Goal: Task Accomplishment & Management: Manage account settings

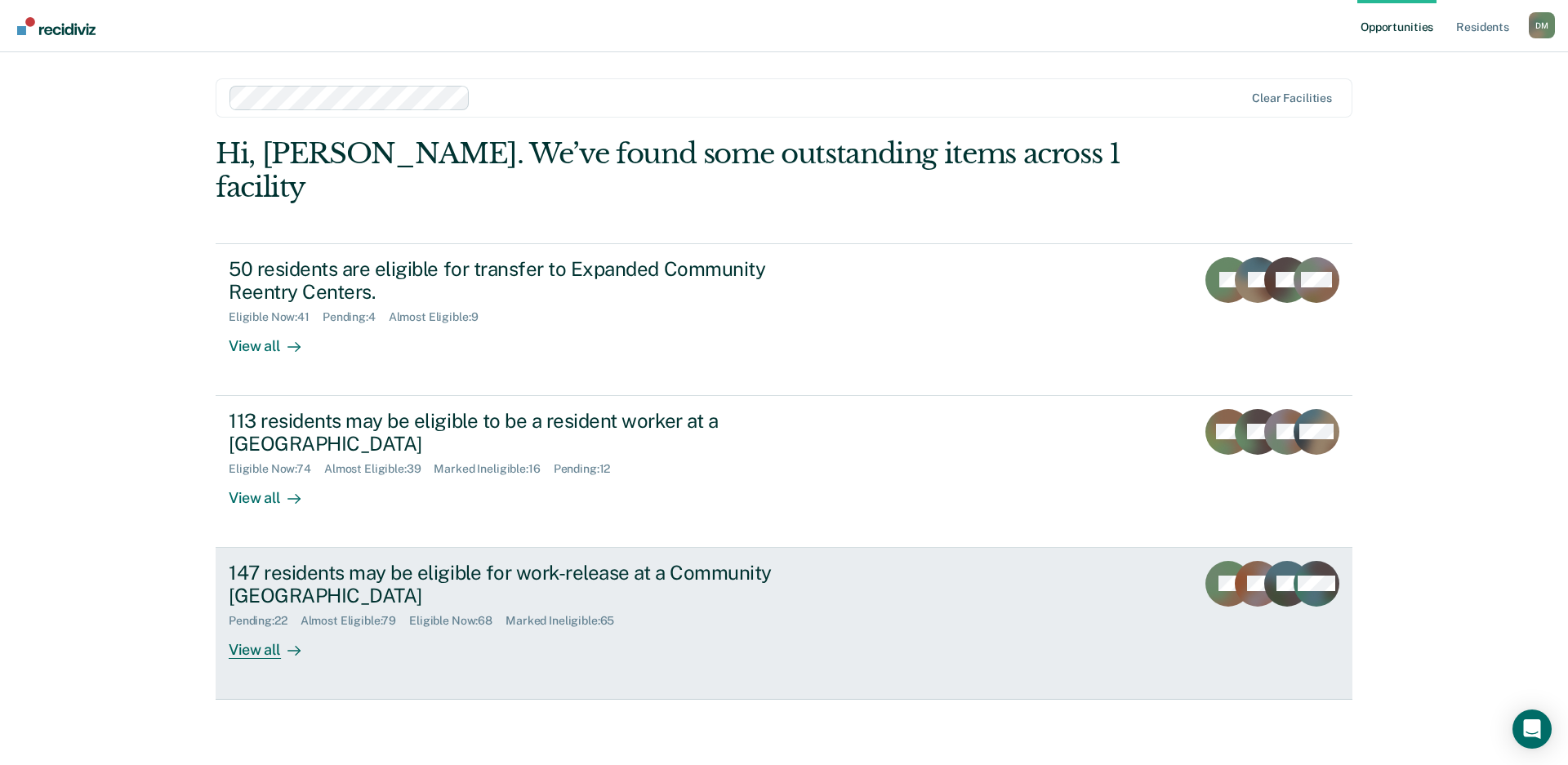
click at [745, 608] on div "Pending : 22 Almost Eligible : 79 Eligible Now : 68 Marked Ineligible : 65" at bounding box center [515, 617] width 574 height 20
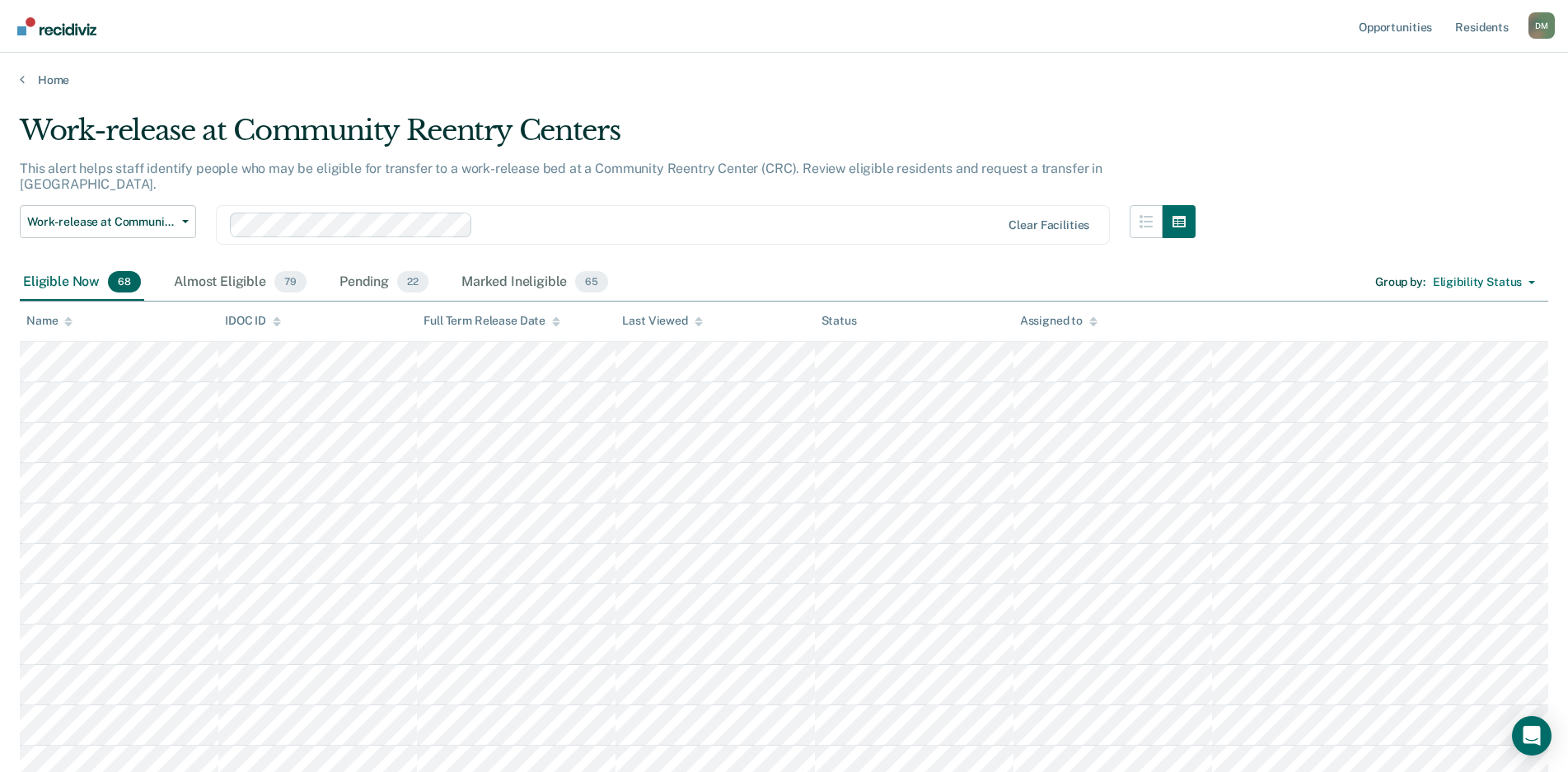
click at [697, 325] on div at bounding box center [699, 321] width 9 height 14
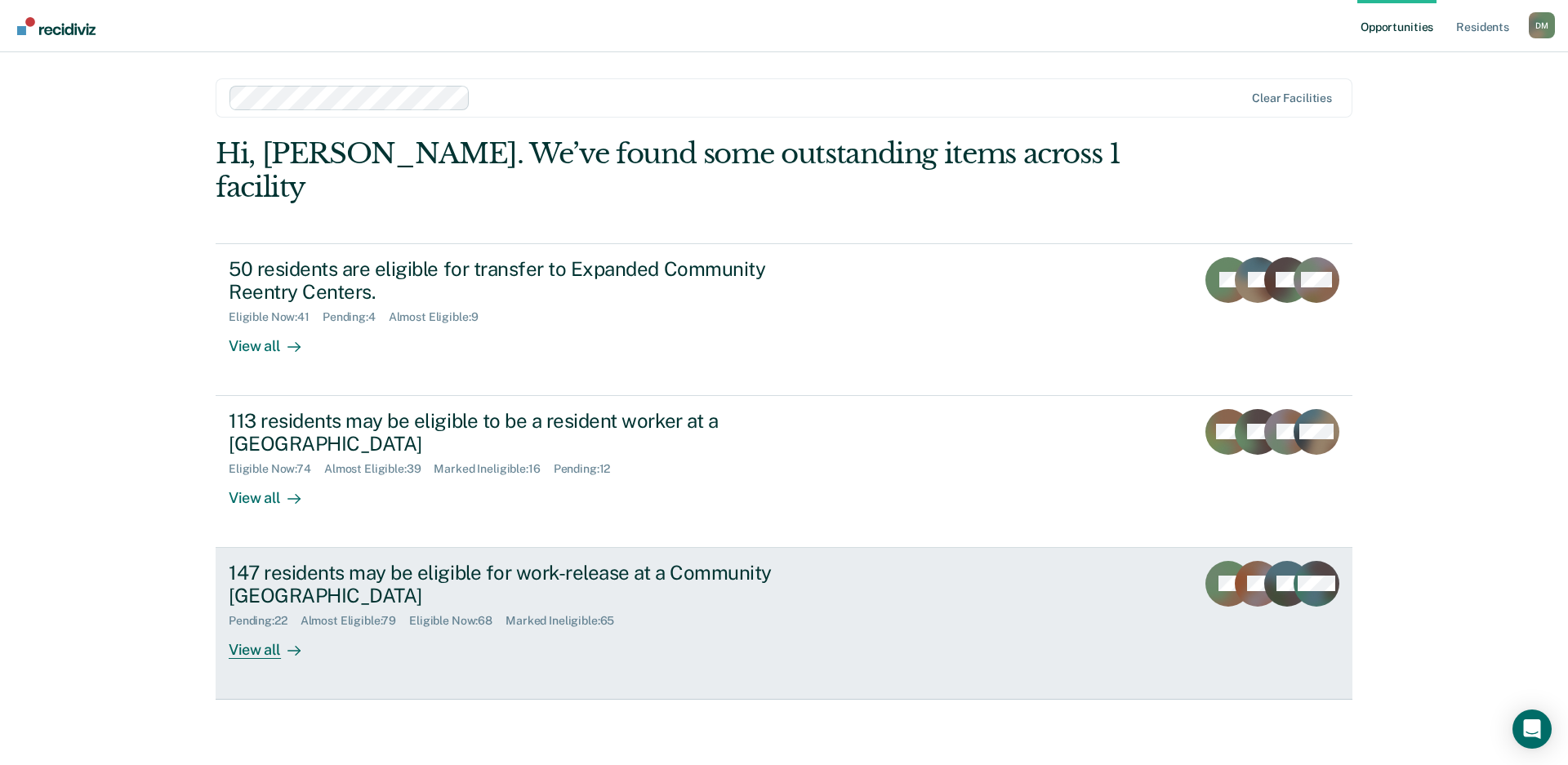
click at [946, 614] on link "147 residents may be eligible for work-release at a Community Reentry Center Pe…" at bounding box center [784, 623] width 1137 height 152
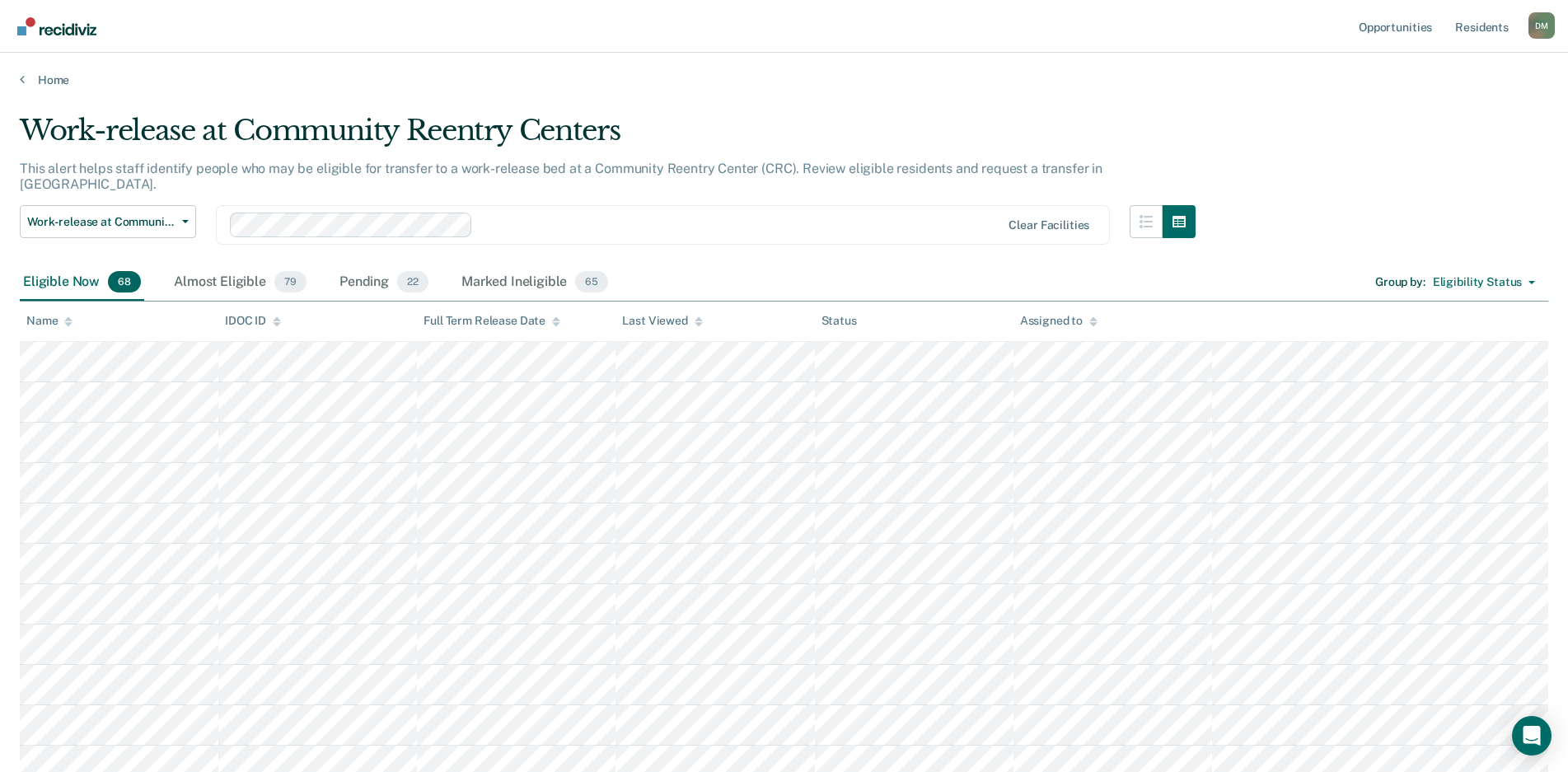
click at [695, 324] on icon at bounding box center [699, 322] width 9 height 11
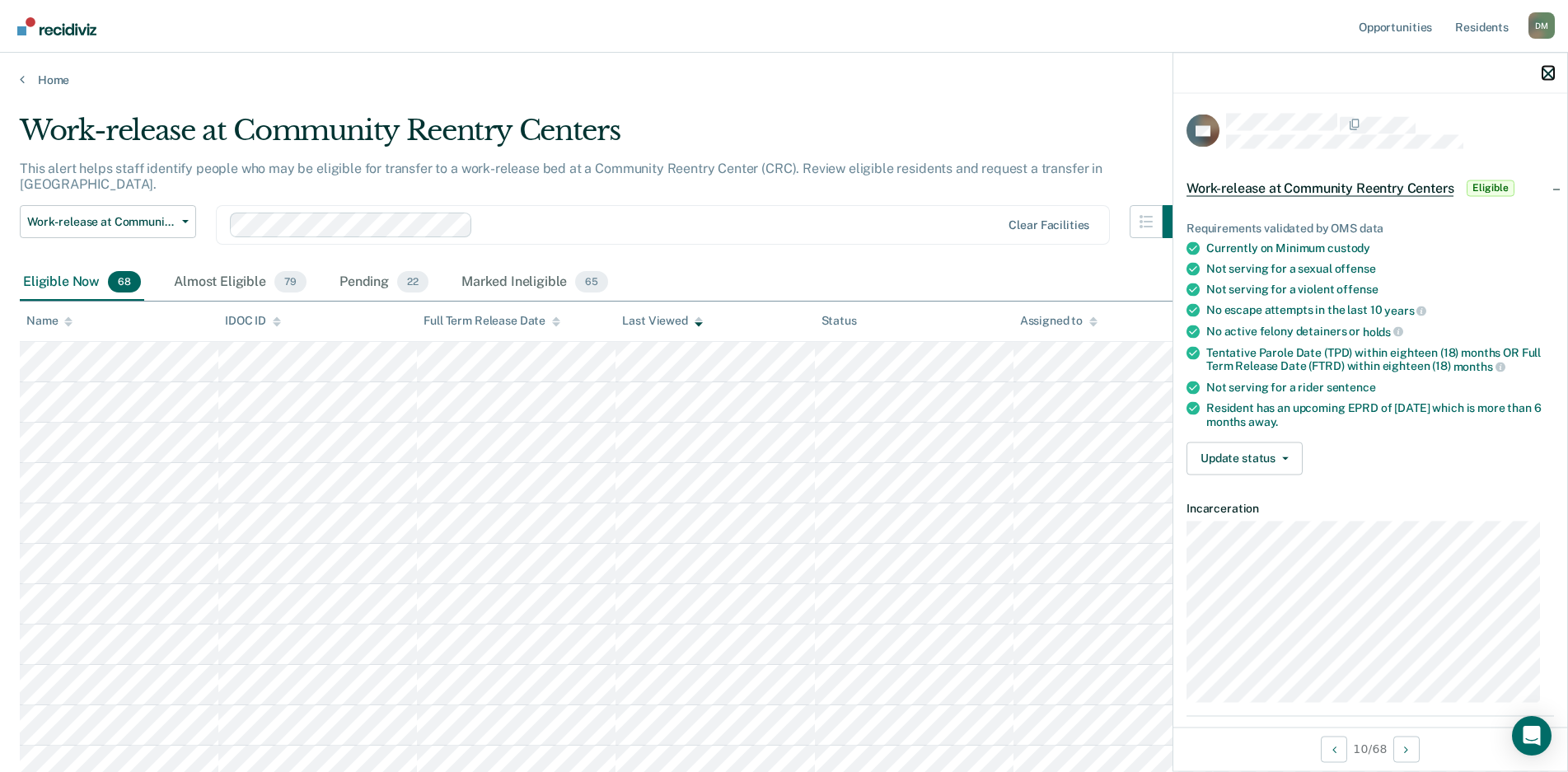
click at [1551, 77] on icon "button" at bounding box center [1548, 73] width 12 height 12
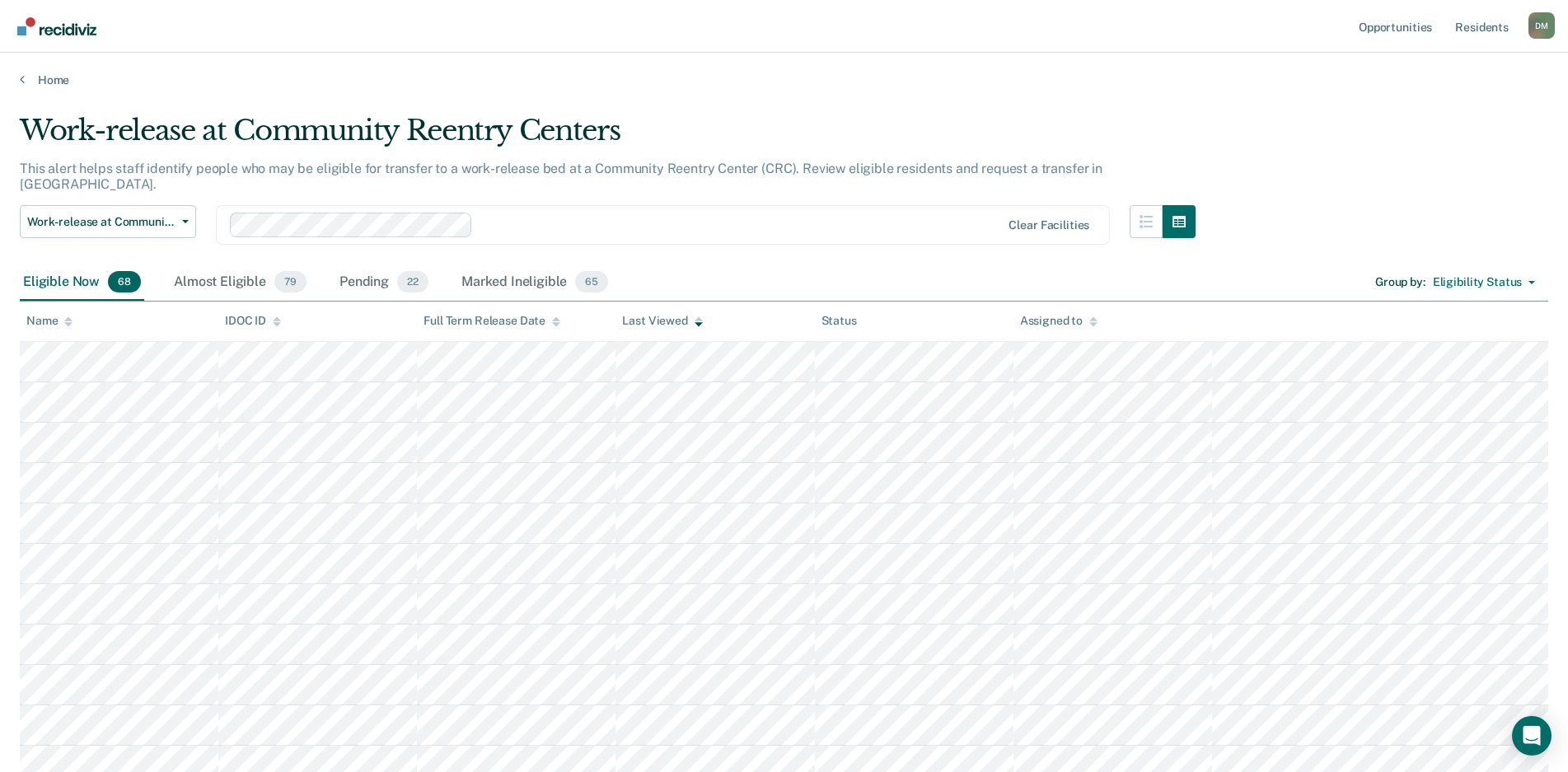
click at [695, 318] on icon at bounding box center [699, 320] width 9 height 4
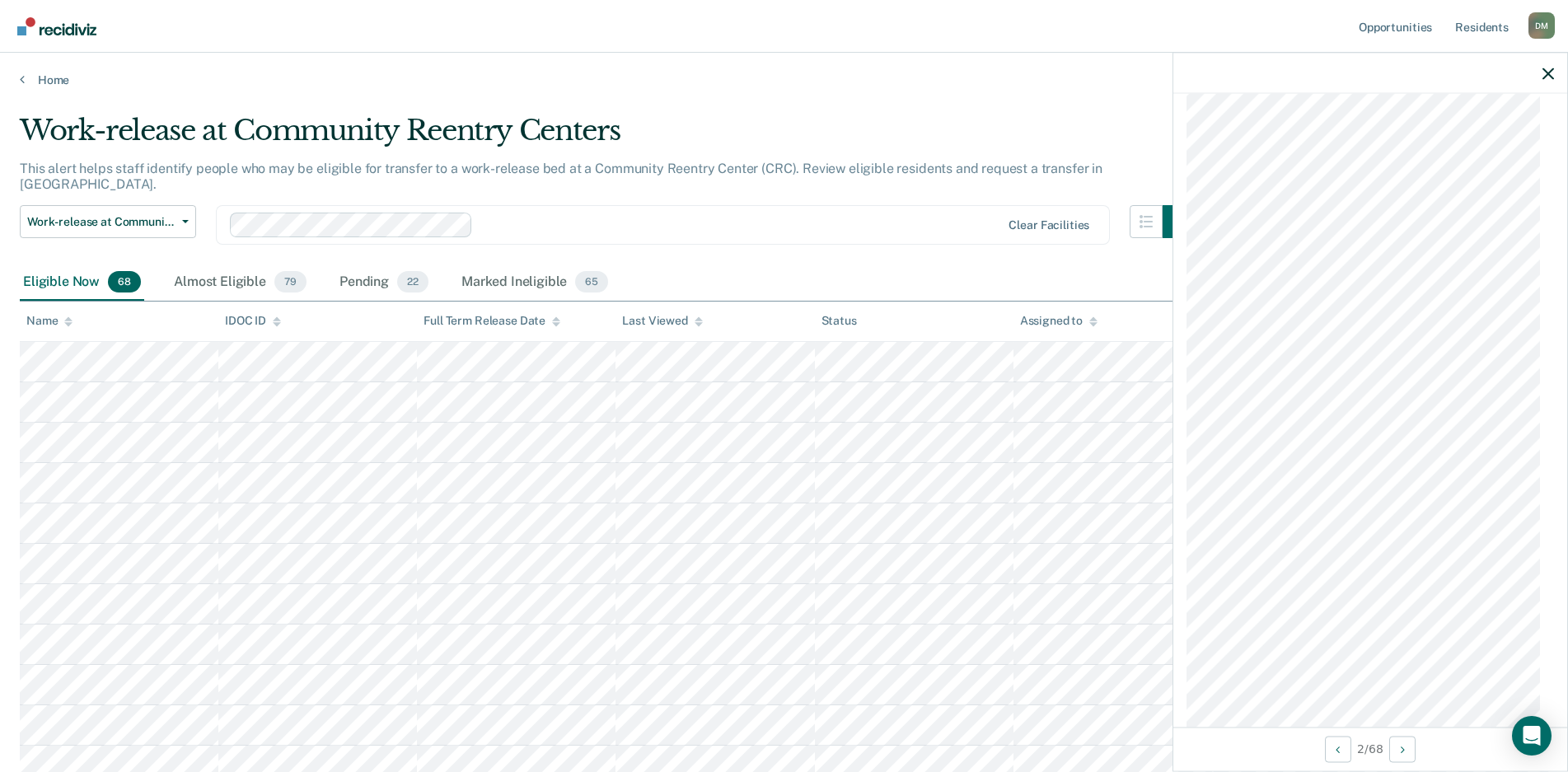
scroll to position [1483, 0]
click at [1551, 72] on icon "button" at bounding box center [1548, 73] width 12 height 12
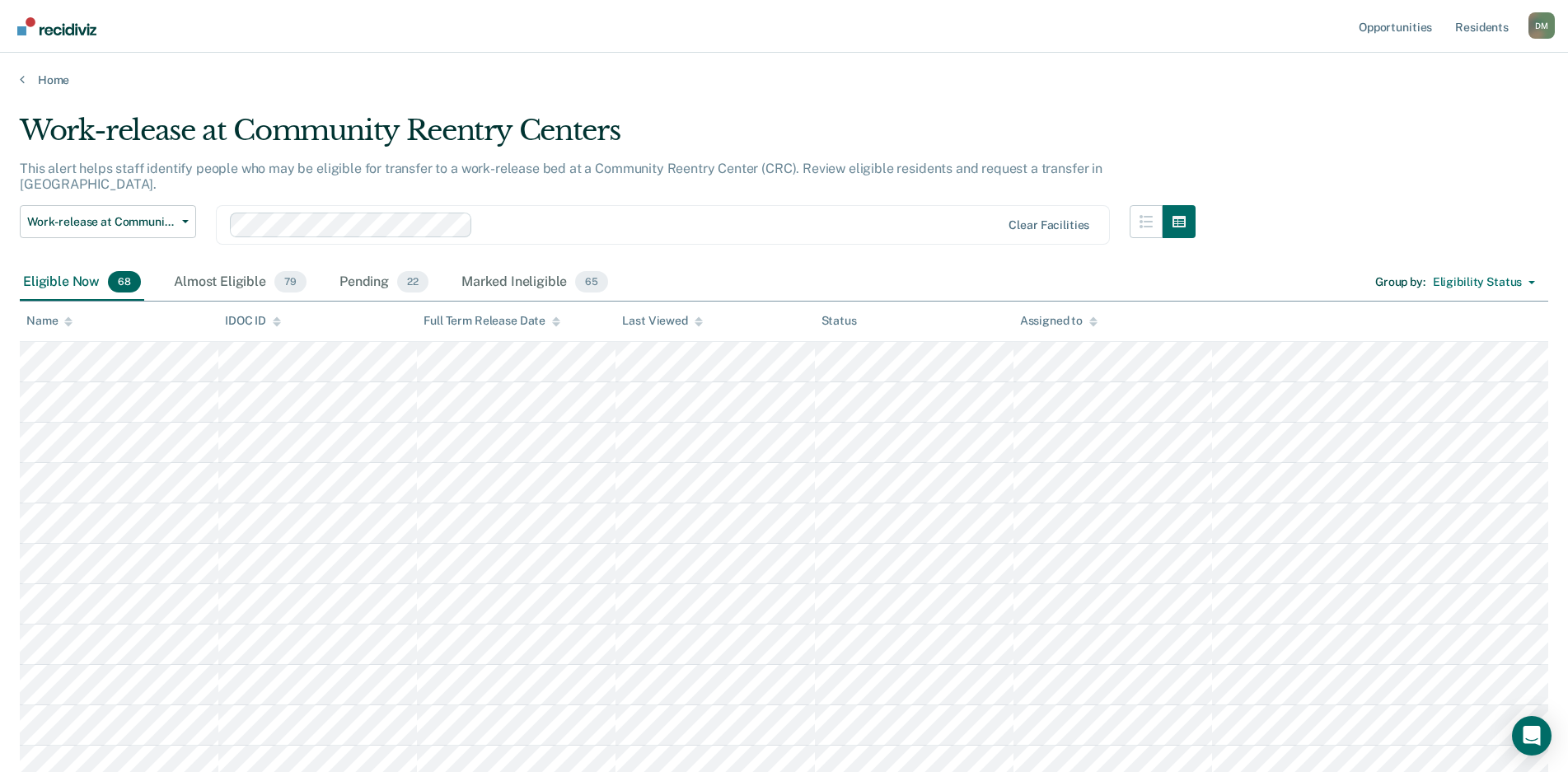
click at [697, 323] on icon at bounding box center [699, 324] width 9 height 4
click at [695, 325] on div at bounding box center [699, 321] width 9 height 14
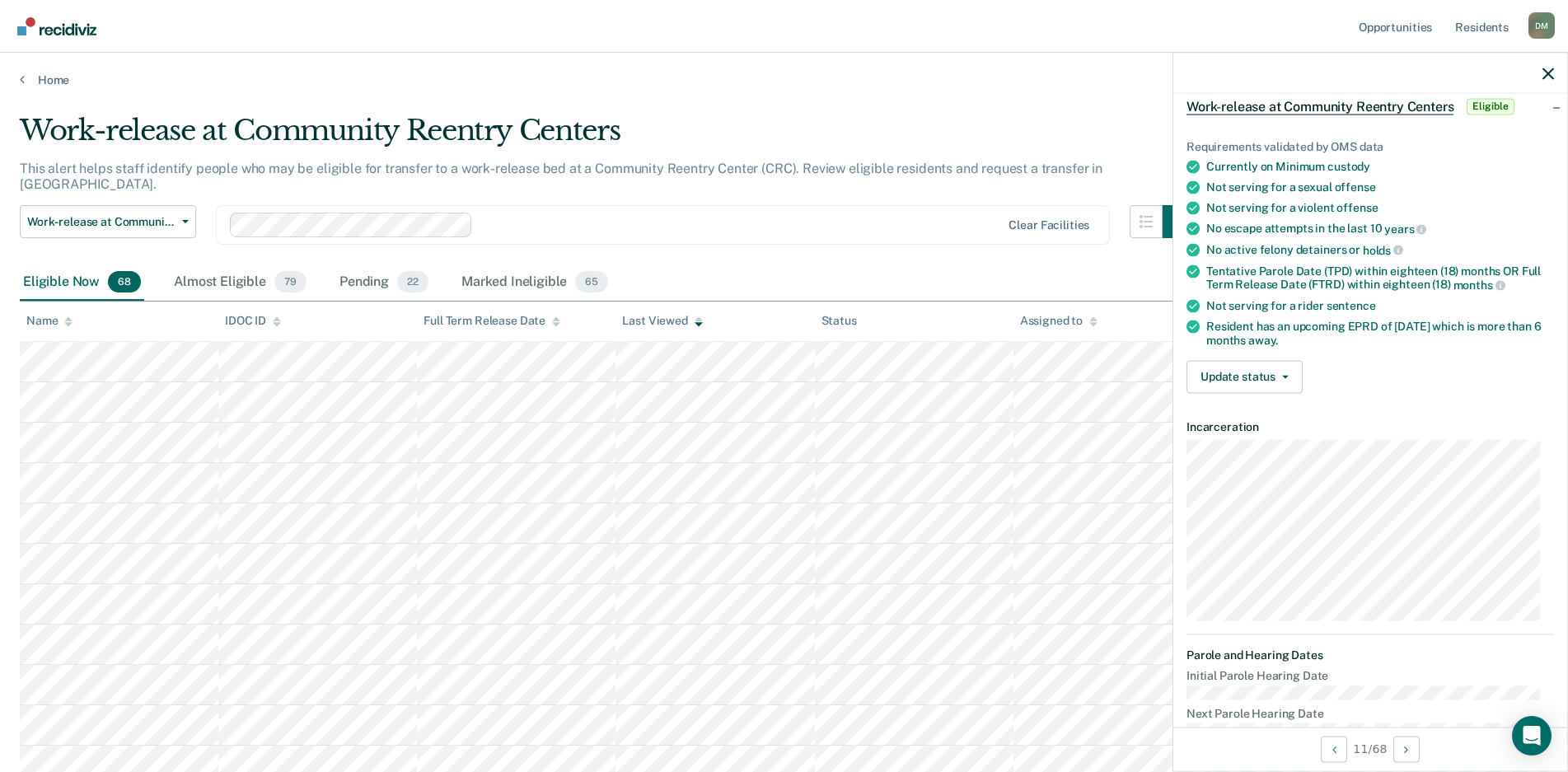
scroll to position [0, 0]
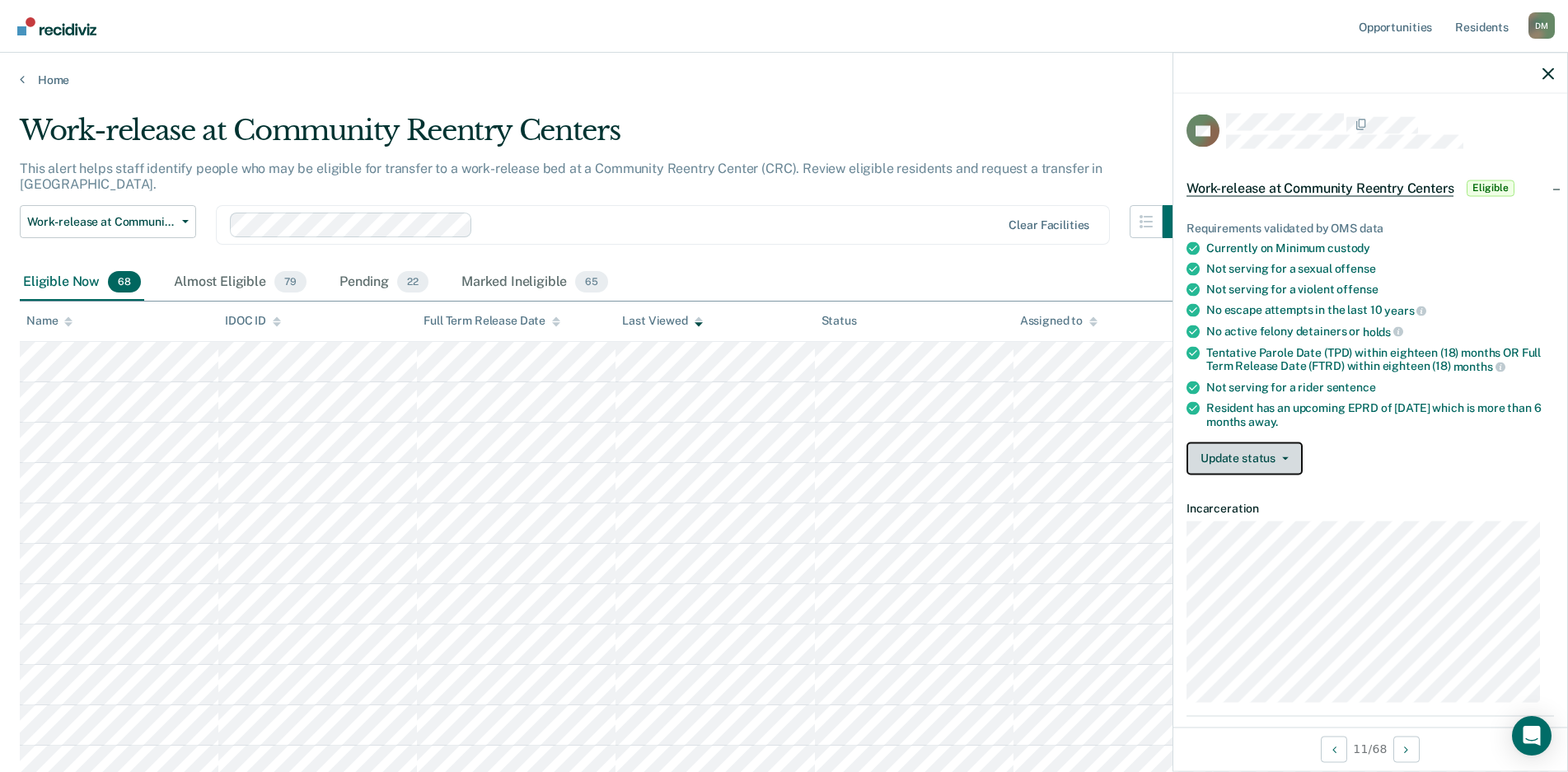
click at [1256, 460] on button "Update status" at bounding box center [1245, 458] width 116 height 33
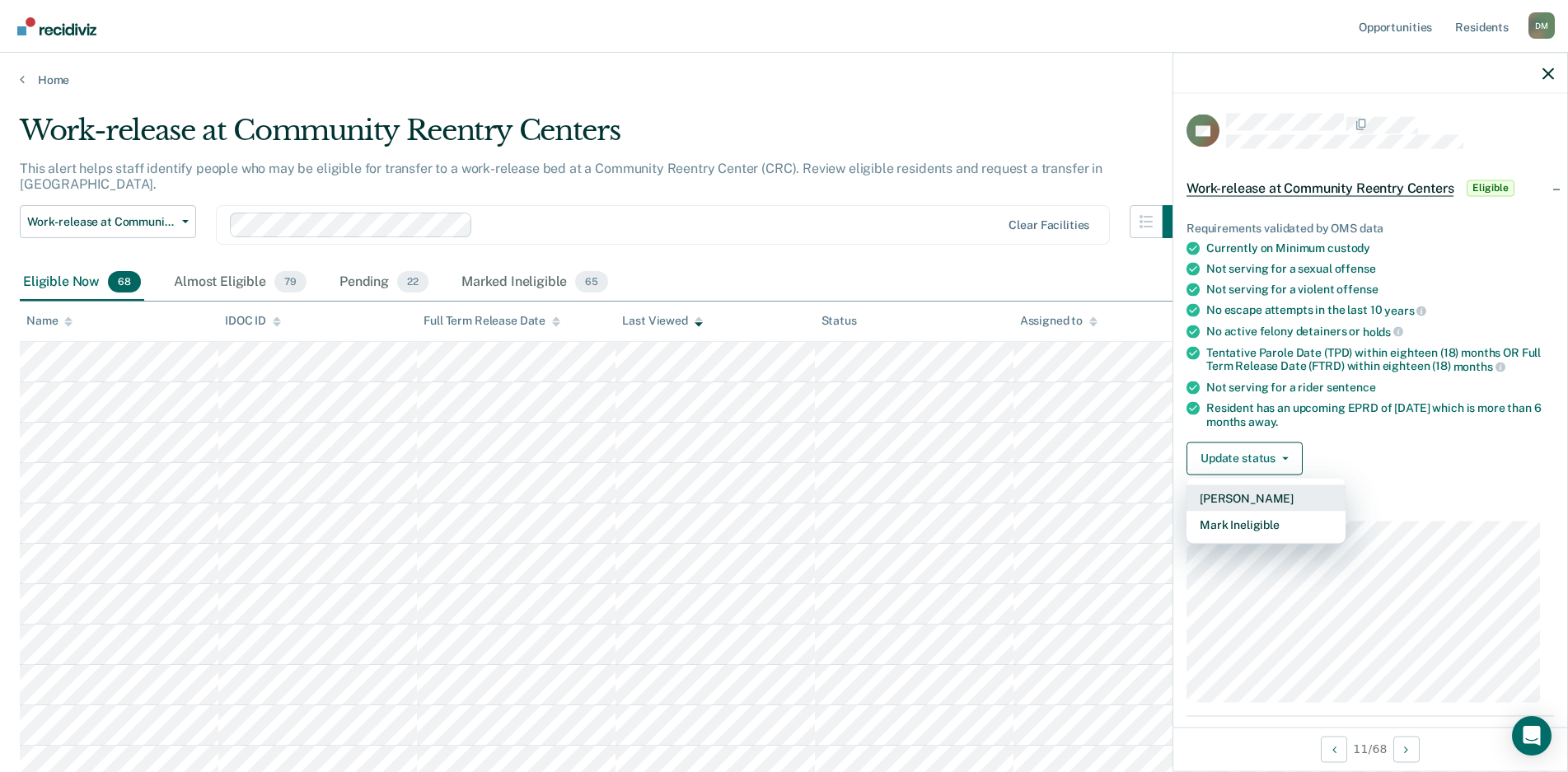
click at [1238, 499] on button "[PERSON_NAME]" at bounding box center [1266, 497] width 159 height 26
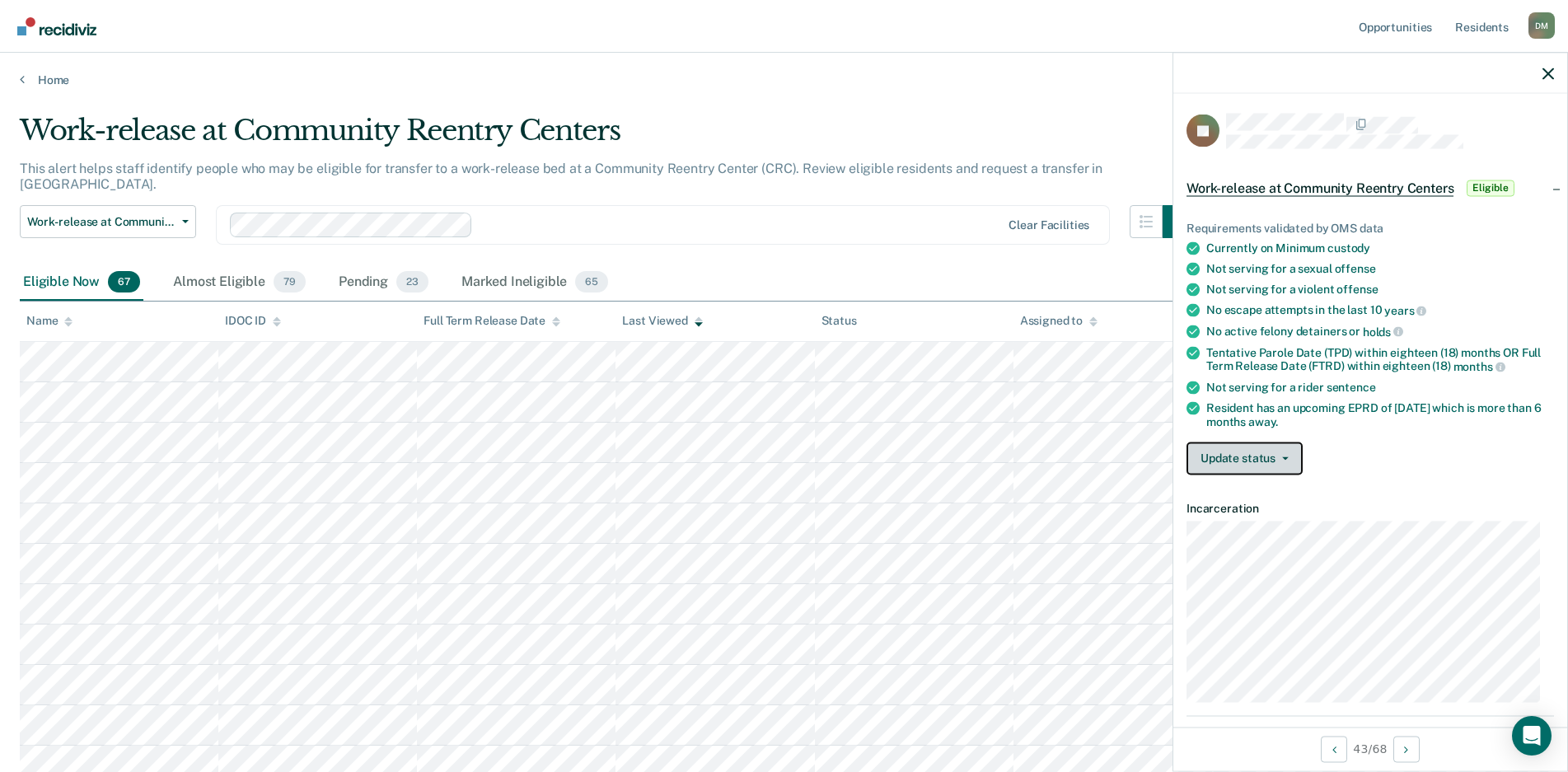
click at [1260, 451] on button "Update status" at bounding box center [1245, 458] width 116 height 33
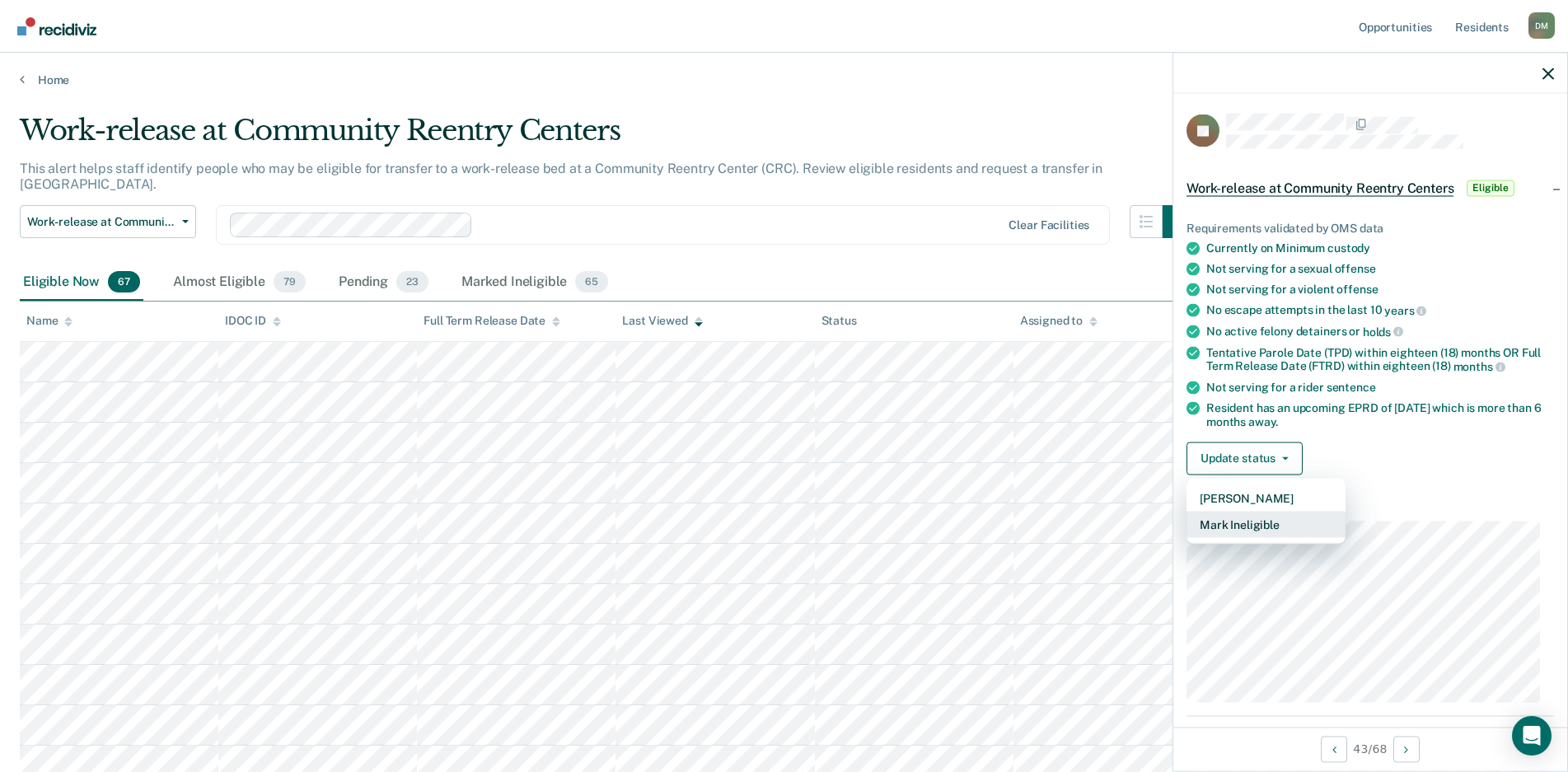
click at [1244, 516] on button "Mark Ineligible" at bounding box center [1266, 524] width 159 height 26
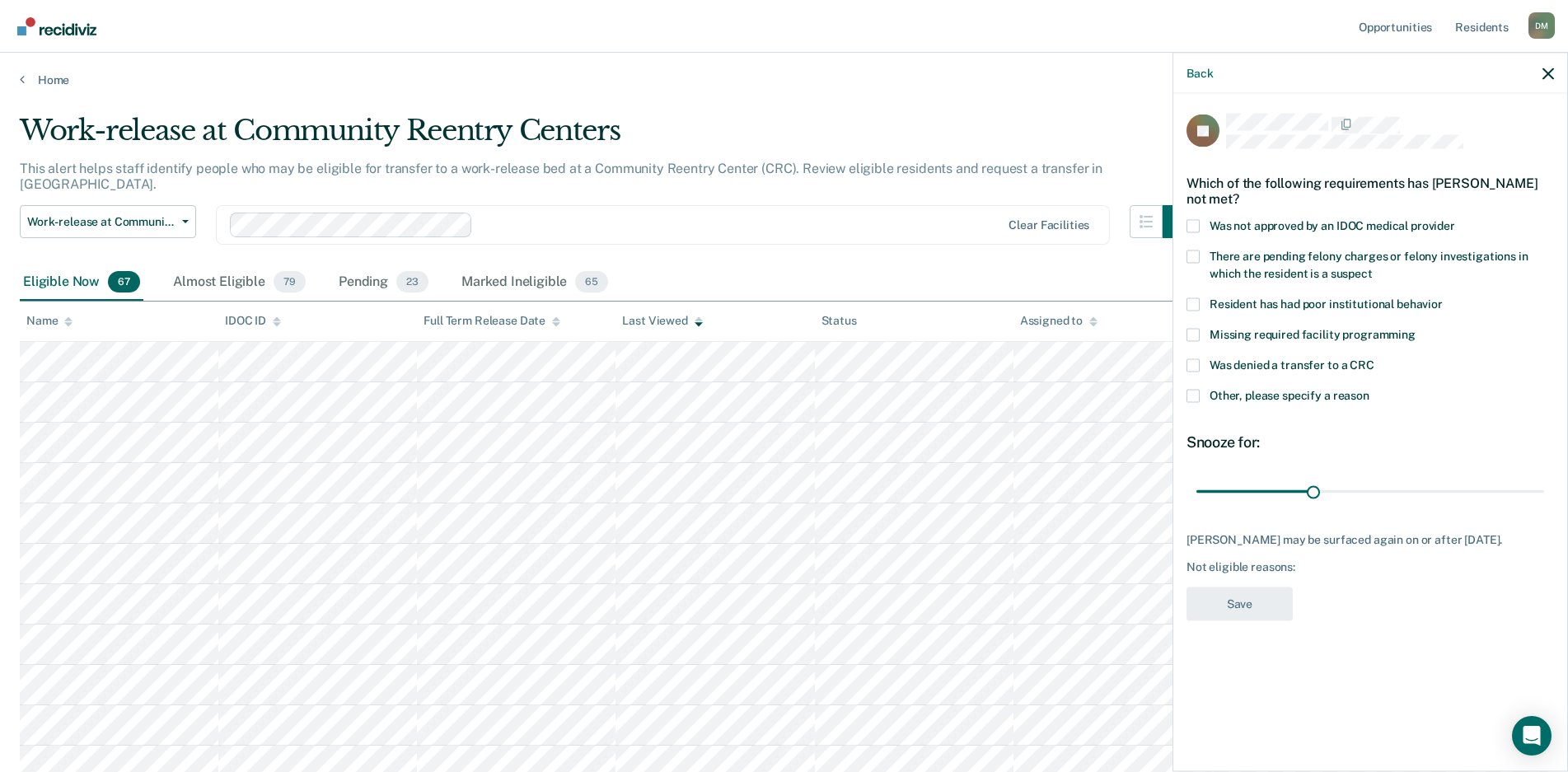
click at [1194, 362] on span at bounding box center [1194, 365] width 13 height 13
click at [1375, 358] on input "Was denied a transfer to a CRC" at bounding box center [1375, 358] width 0 height 0
click at [1193, 398] on span at bounding box center [1194, 396] width 13 height 13
click at [1370, 389] on input "Other, please specify a reason" at bounding box center [1370, 389] width 0 height 0
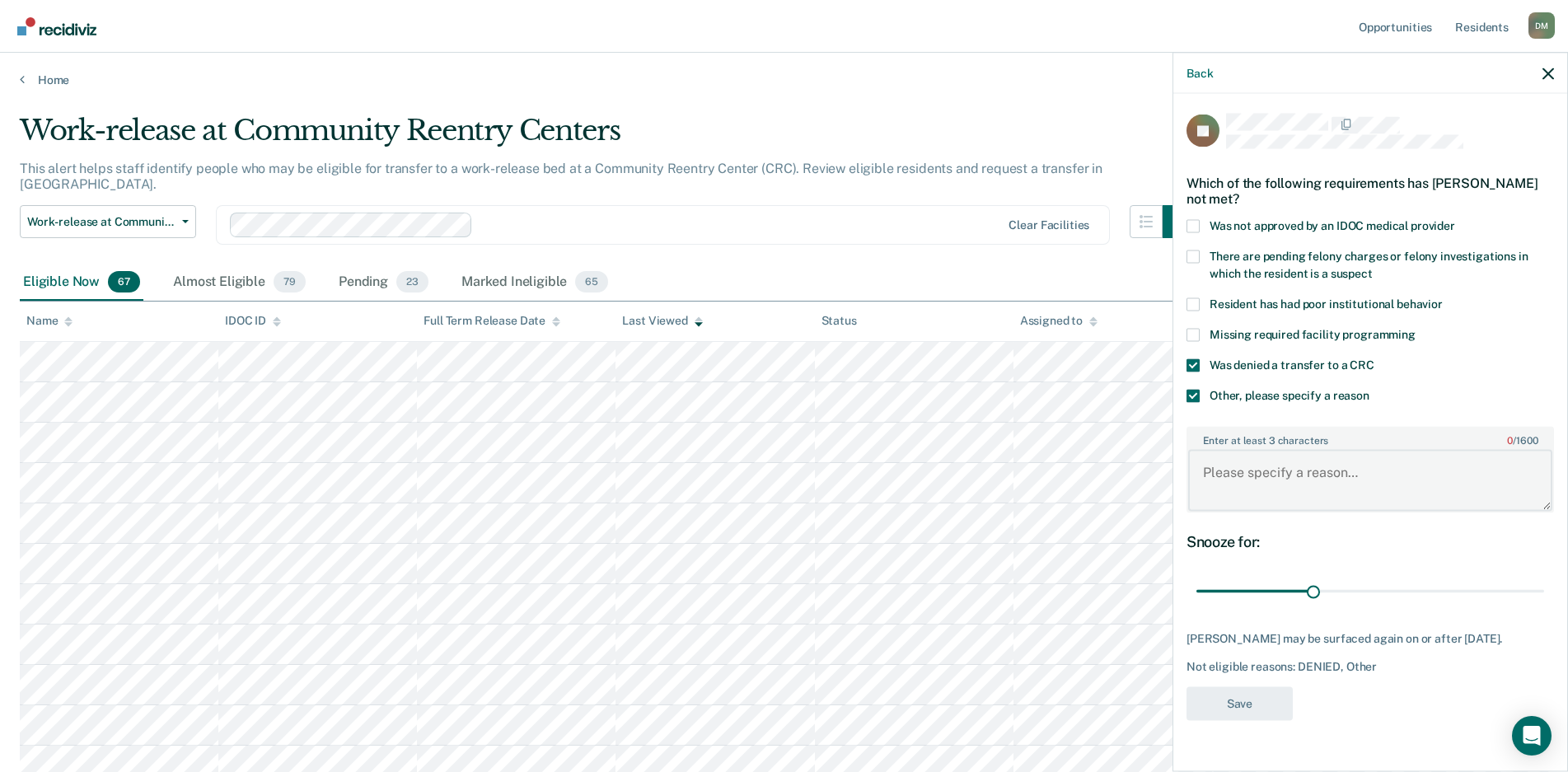
drag, startPoint x: 1226, startPoint y: 474, endPoint x: 1182, endPoint y: 454, distance: 48.3
click at [1226, 474] on textarea "Enter at least 3 characters 0 / 1600" at bounding box center [1370, 479] width 364 height 61
type textarea "Multiple violent acts against law enforcement."
click at [1229, 713] on button "Save" at bounding box center [1240, 703] width 106 height 34
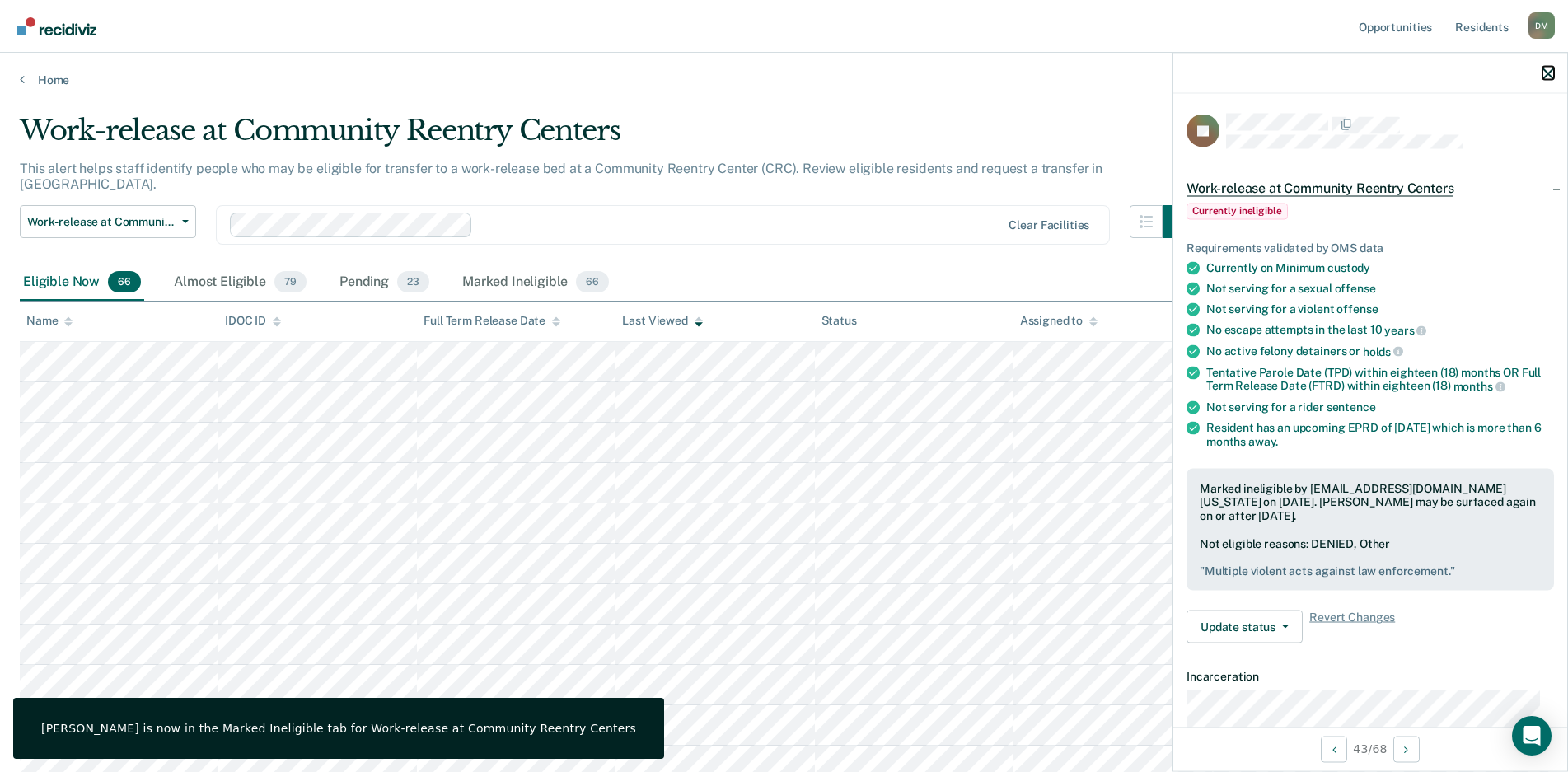
click at [1547, 76] on icon "button" at bounding box center [1548, 73] width 12 height 12
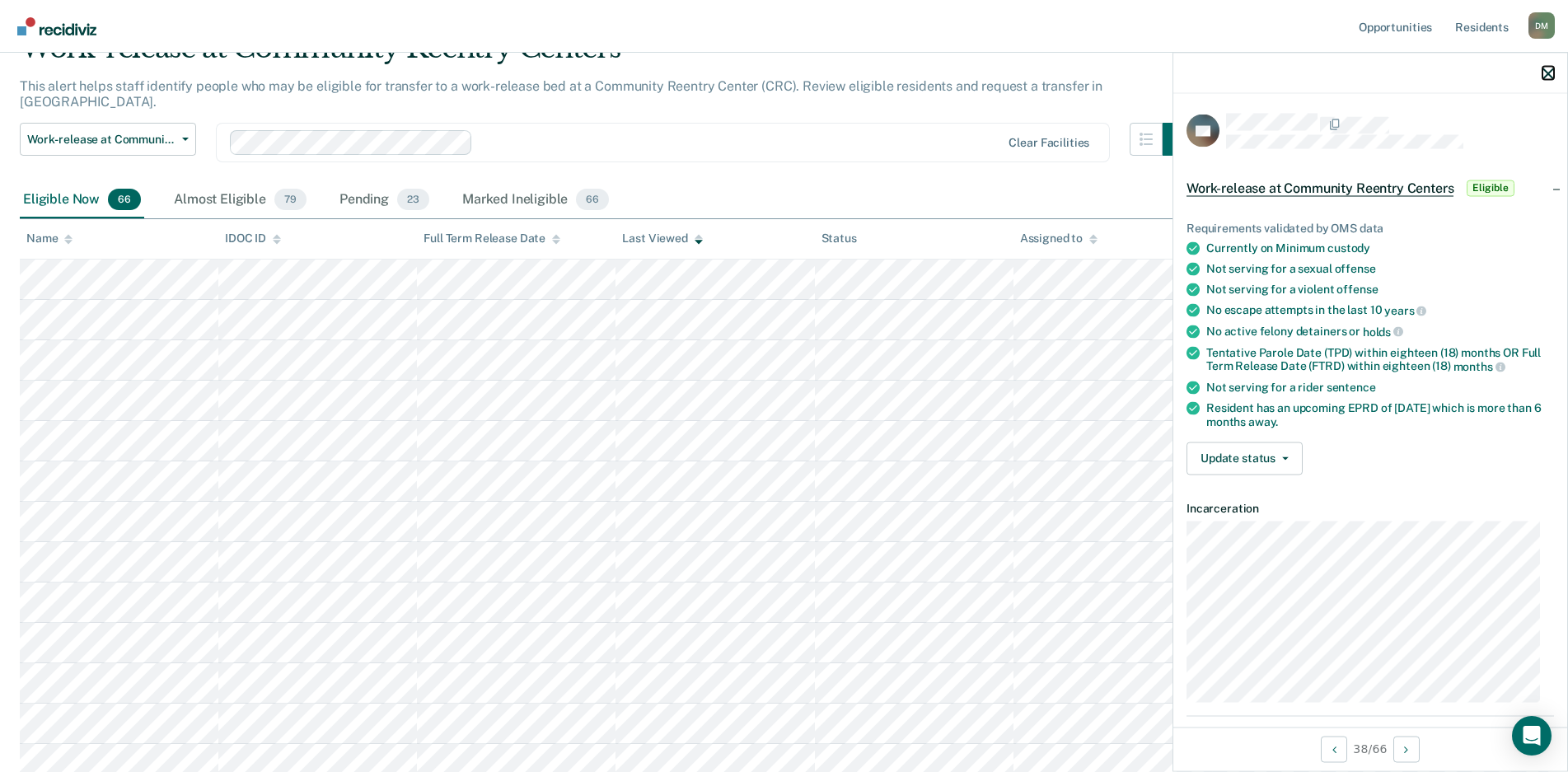
drag, startPoint x: 1547, startPoint y: 75, endPoint x: 1539, endPoint y: 78, distance: 8.5
click at [1547, 75] on icon "button" at bounding box center [1548, 73] width 12 height 12
click at [1243, 459] on button "Update status" at bounding box center [1245, 458] width 116 height 33
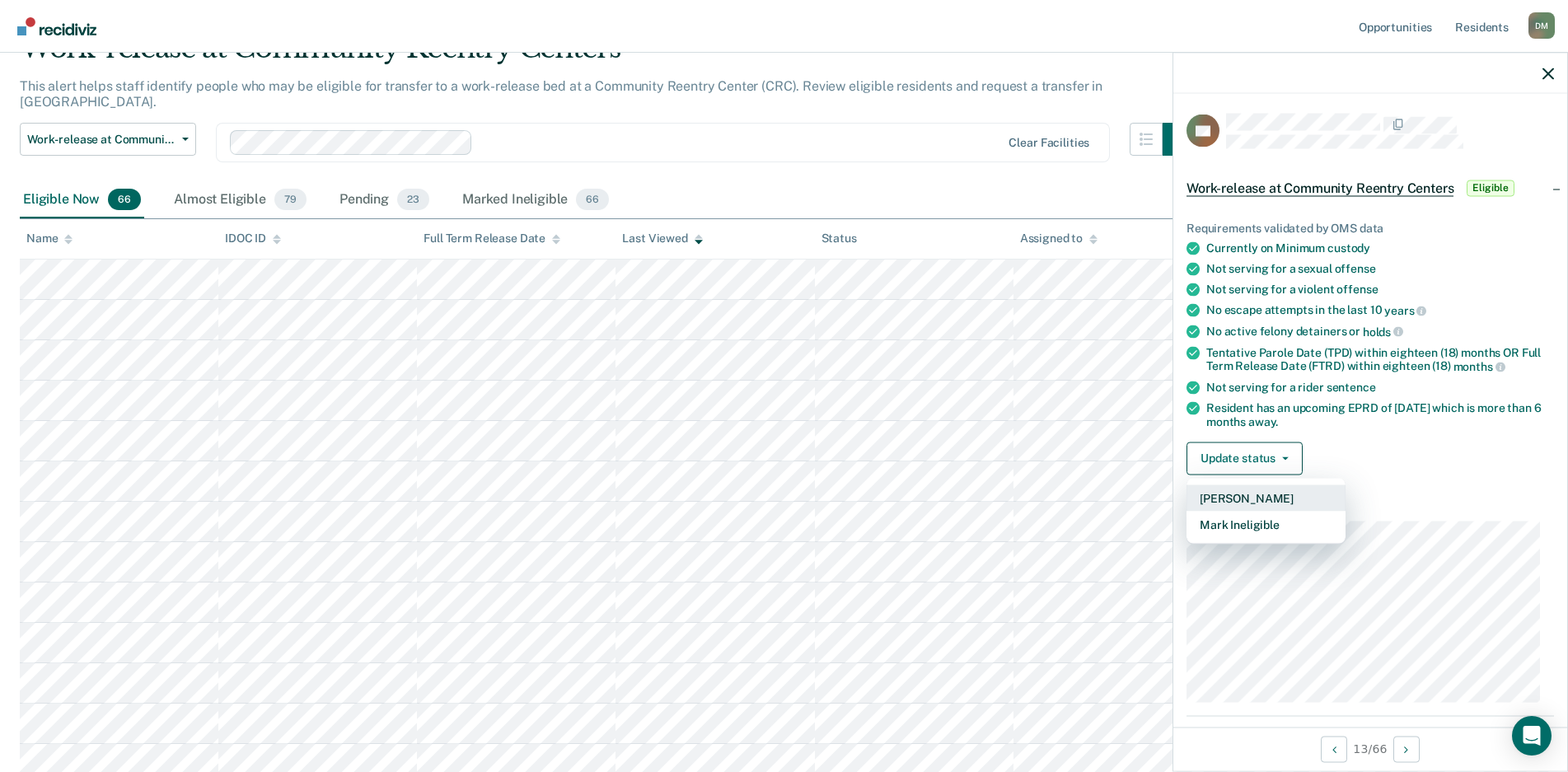
click at [1228, 498] on button "[PERSON_NAME]" at bounding box center [1266, 497] width 159 height 26
